Goal: Task Accomplishment & Management: Complete application form

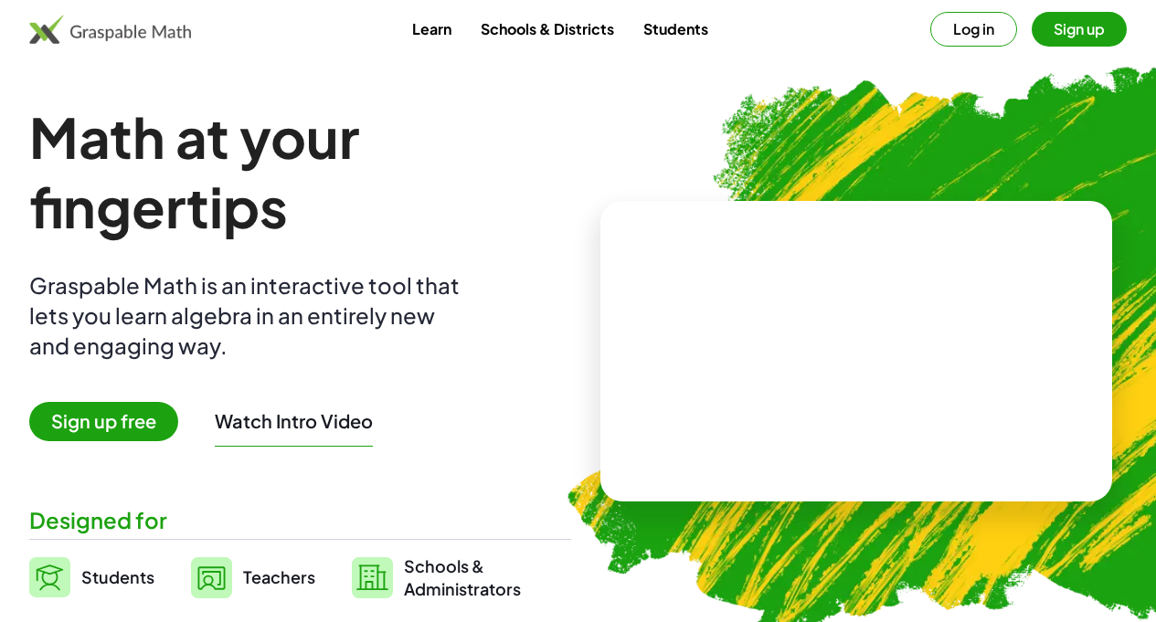
click at [943, 27] on button "Log in" at bounding box center [973, 29] width 87 height 35
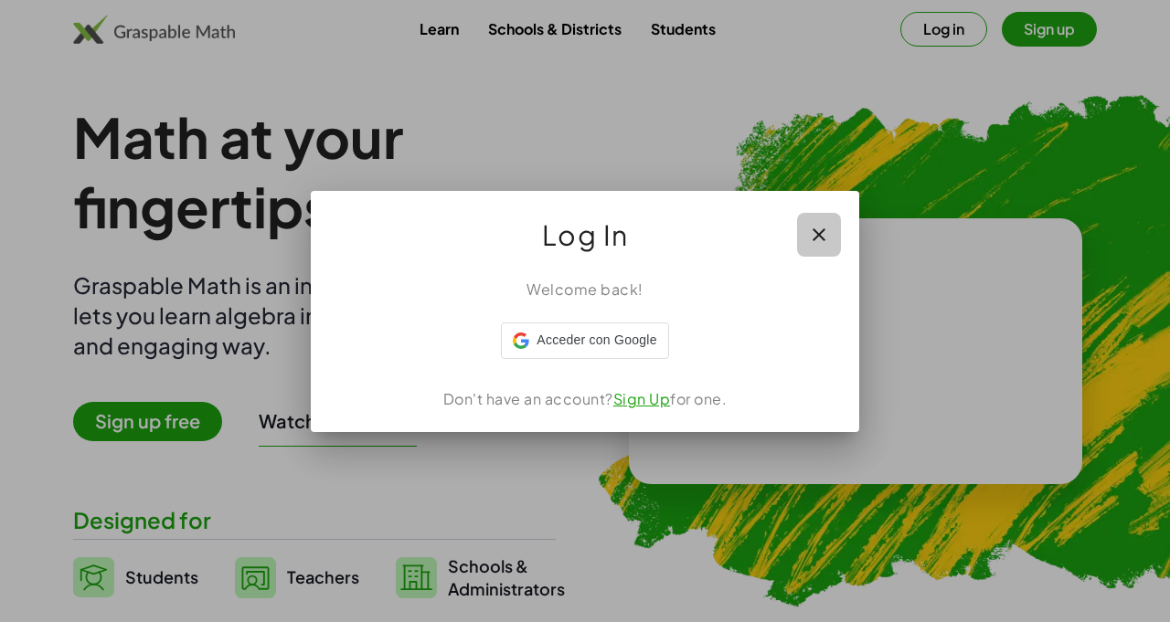
click at [823, 229] on icon "button" at bounding box center [819, 235] width 22 height 22
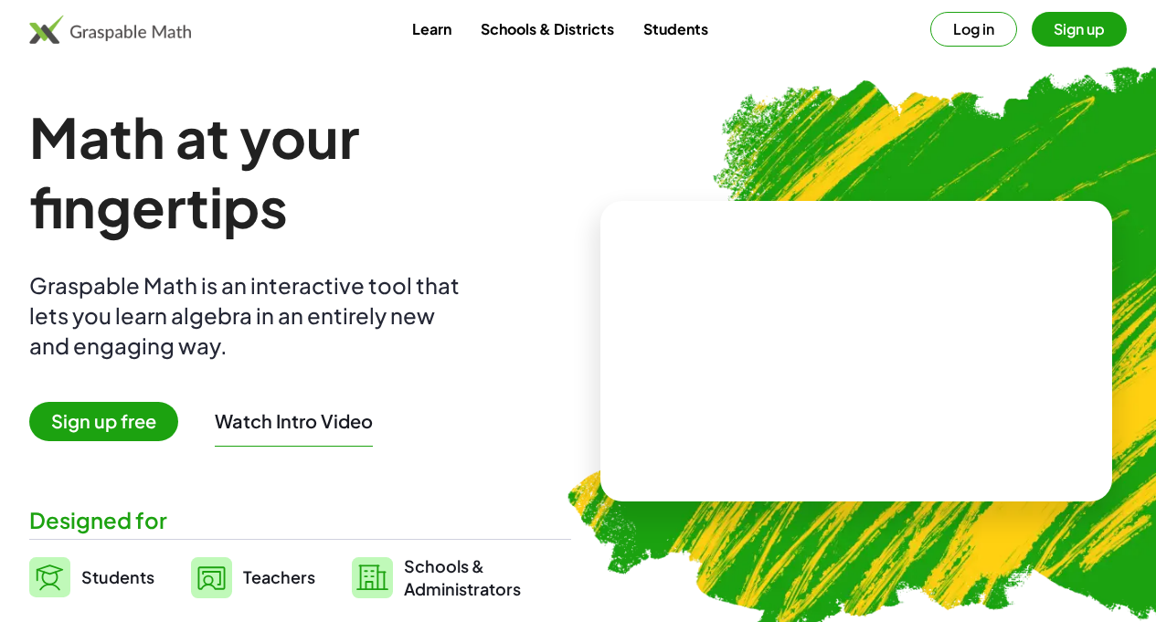
click at [1036, 27] on button "Sign up" at bounding box center [1079, 29] width 95 height 35
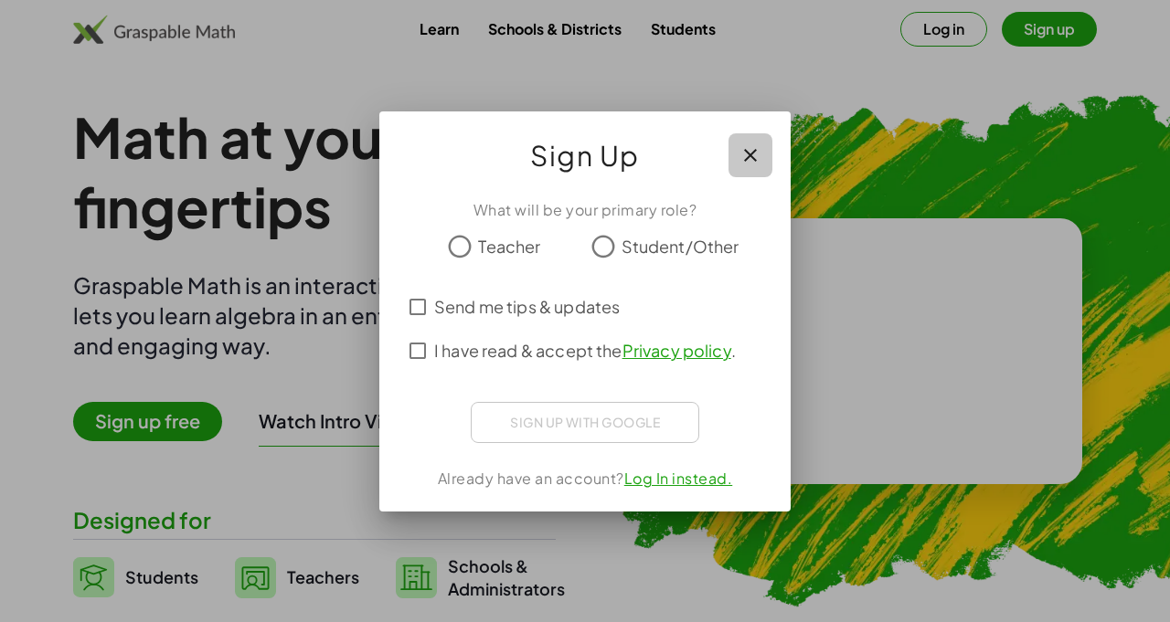
click at [754, 154] on icon "button" at bounding box center [750, 155] width 22 height 22
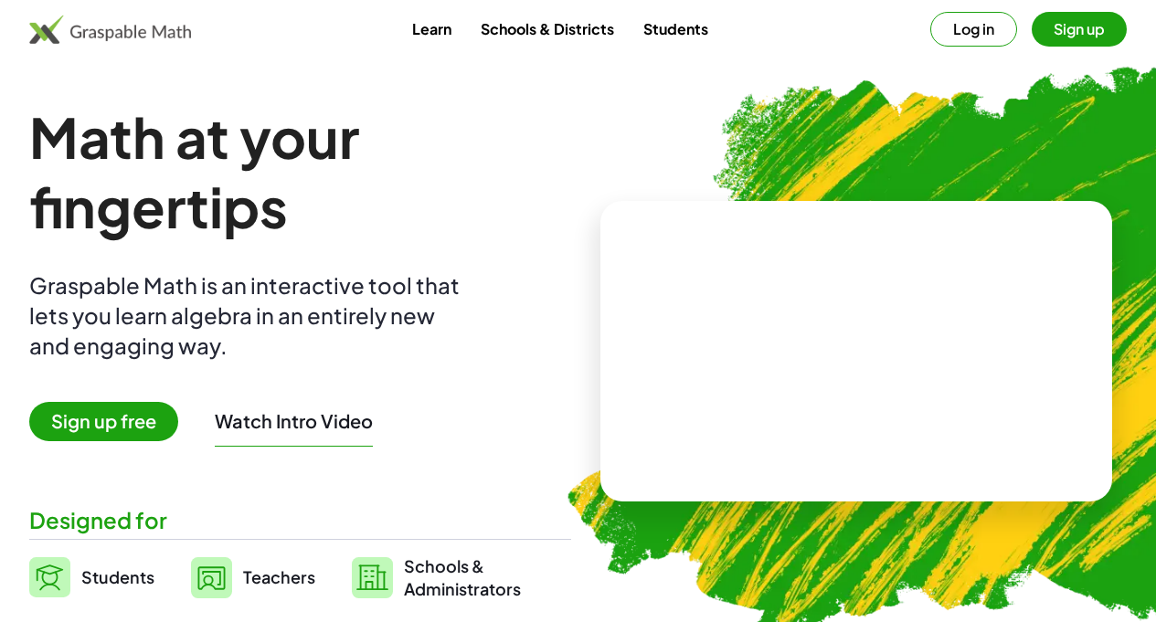
click at [1032, 35] on button "Sign up" at bounding box center [1079, 29] width 95 height 35
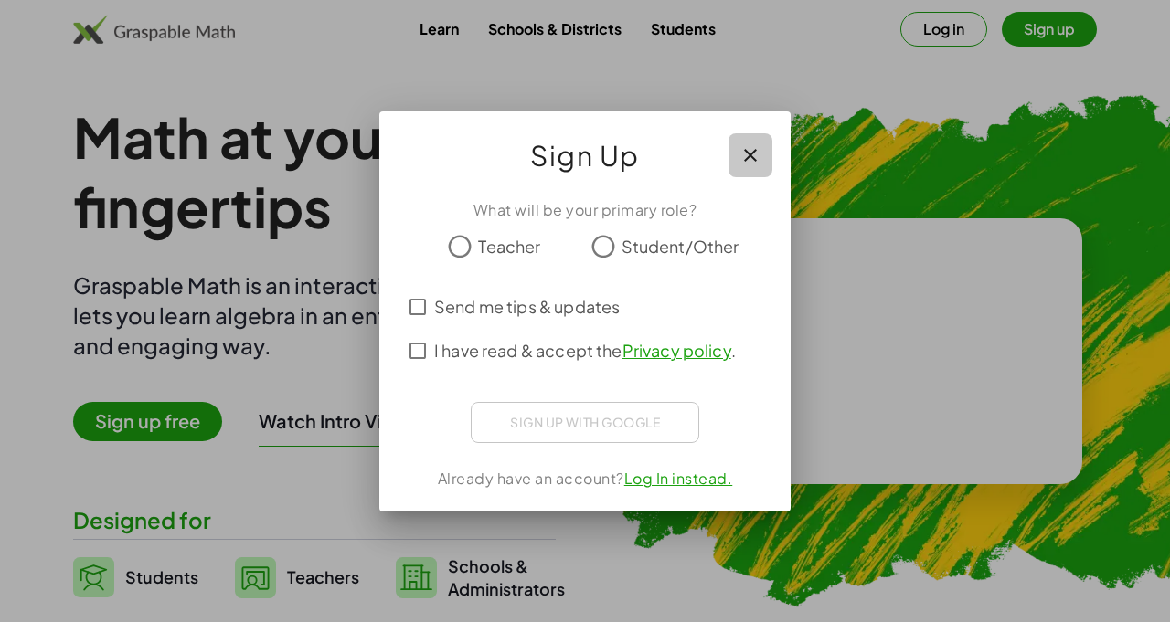
click at [756, 155] on icon "button" at bounding box center [750, 155] width 22 height 22
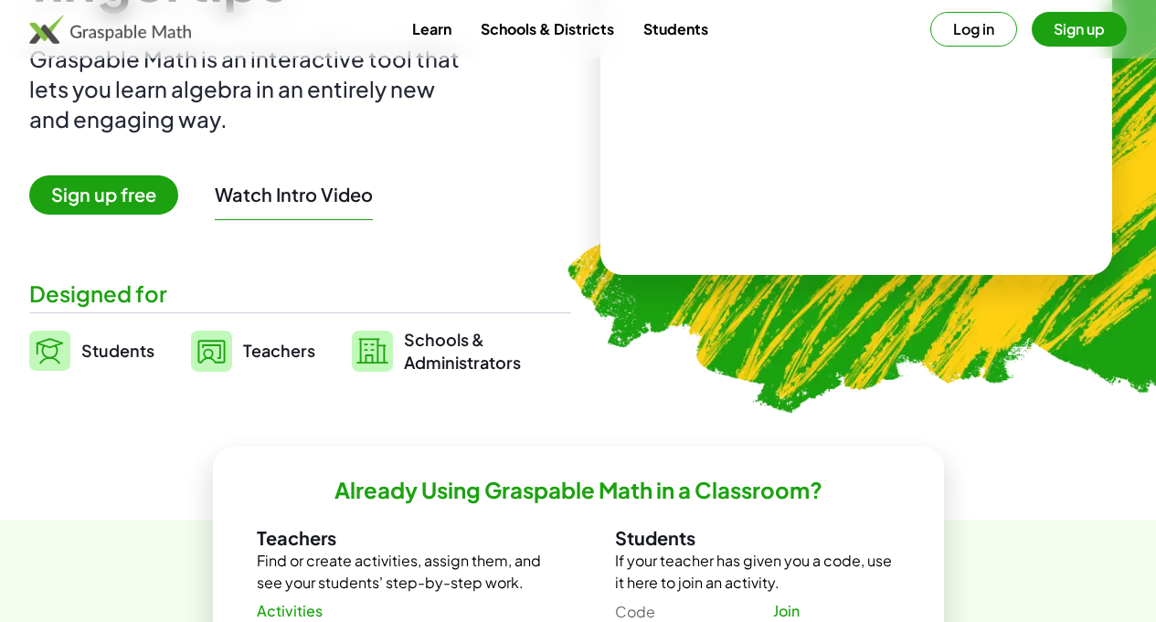
scroll to position [207, 0]
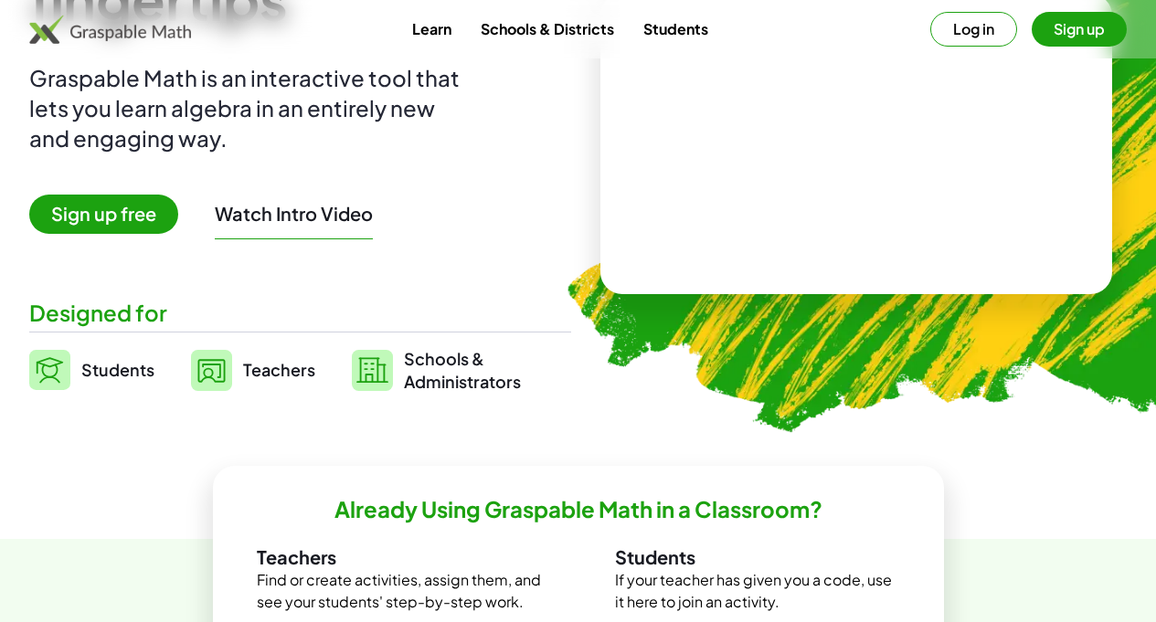
click at [154, 366] on span "Students" at bounding box center [117, 369] width 73 height 21
click at [165, 322] on div "Designed for" at bounding box center [300, 313] width 542 height 30
click at [154, 360] on span "Students" at bounding box center [117, 369] width 73 height 21
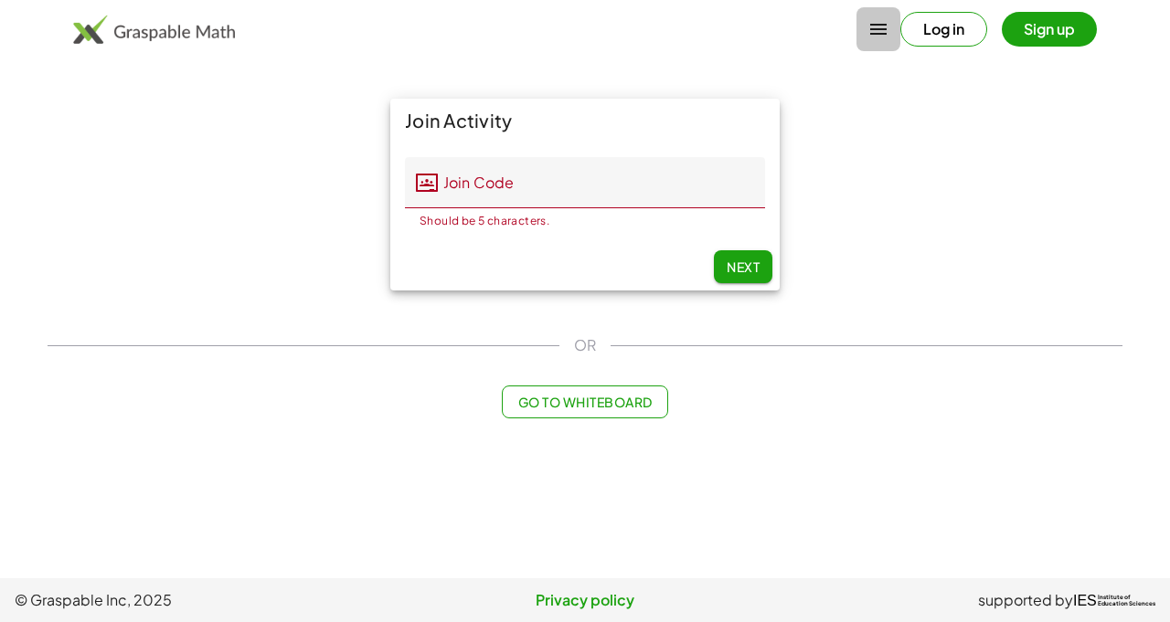
click at [879, 36] on icon "button" at bounding box center [878, 29] width 22 height 22
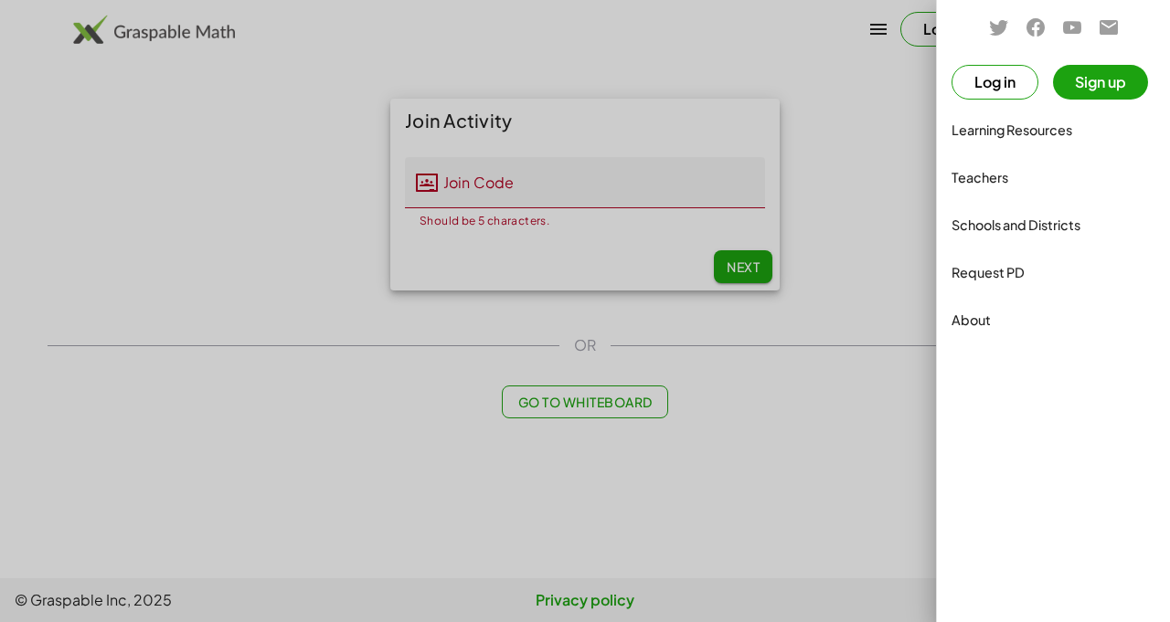
click at [777, 54] on div at bounding box center [585, 311] width 1170 height 622
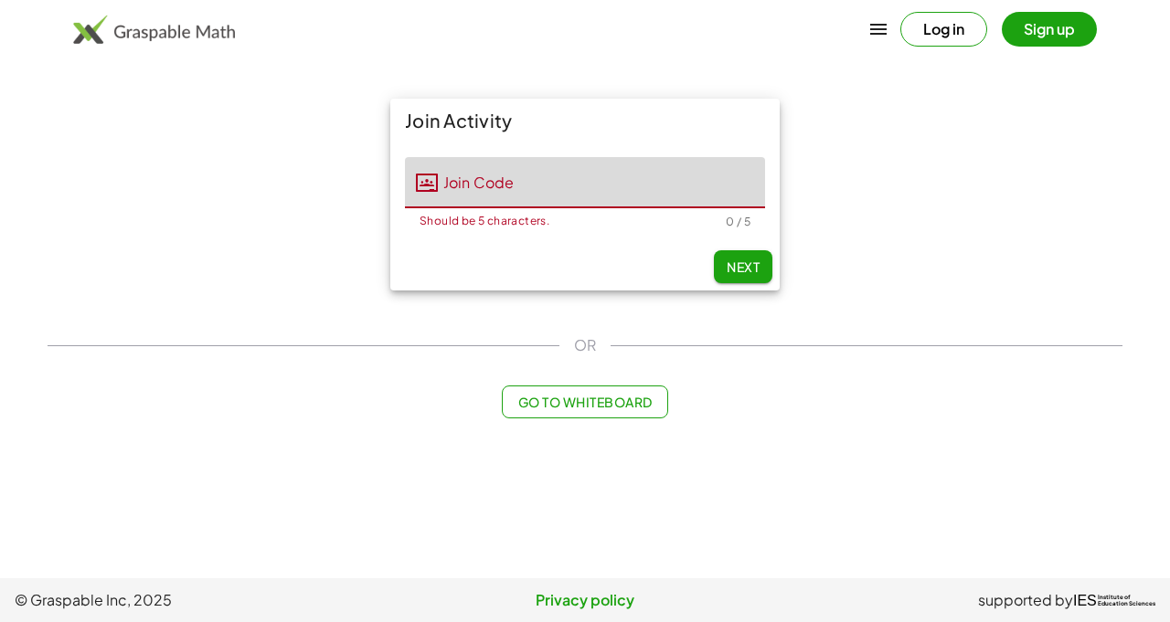
click at [540, 195] on input "Join Code" at bounding box center [601, 182] width 327 height 51
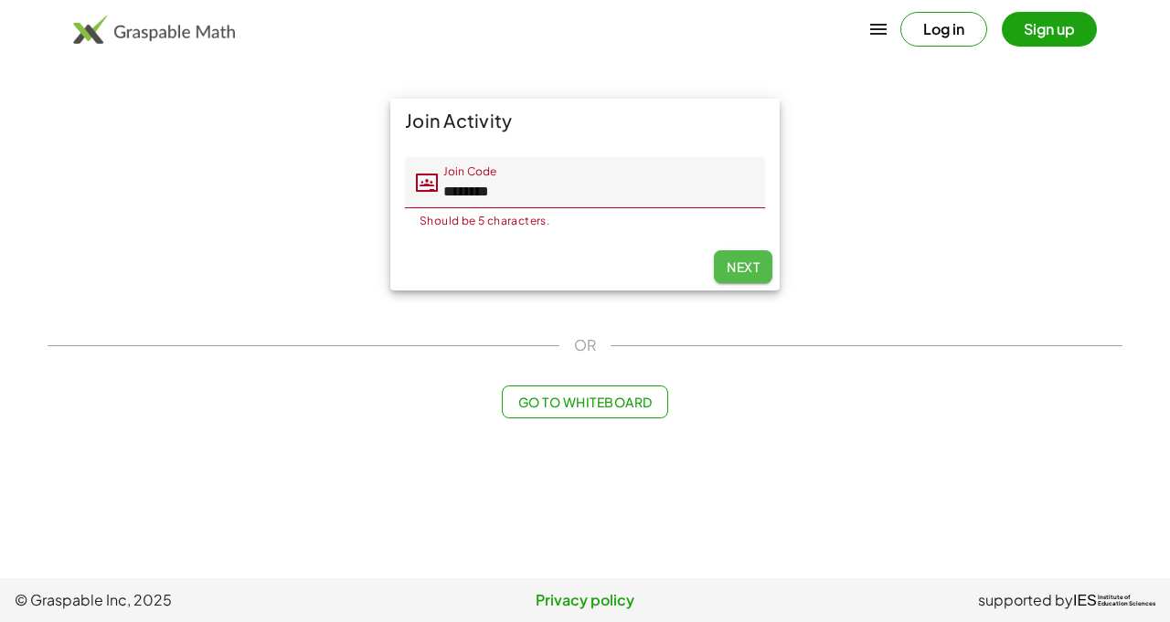
click at [741, 262] on span "Next" at bounding box center [743, 267] width 33 height 16
type input "********"
click at [733, 275] on button "Next" at bounding box center [743, 266] width 58 height 33
